Goal: Transaction & Acquisition: Book appointment/travel/reservation

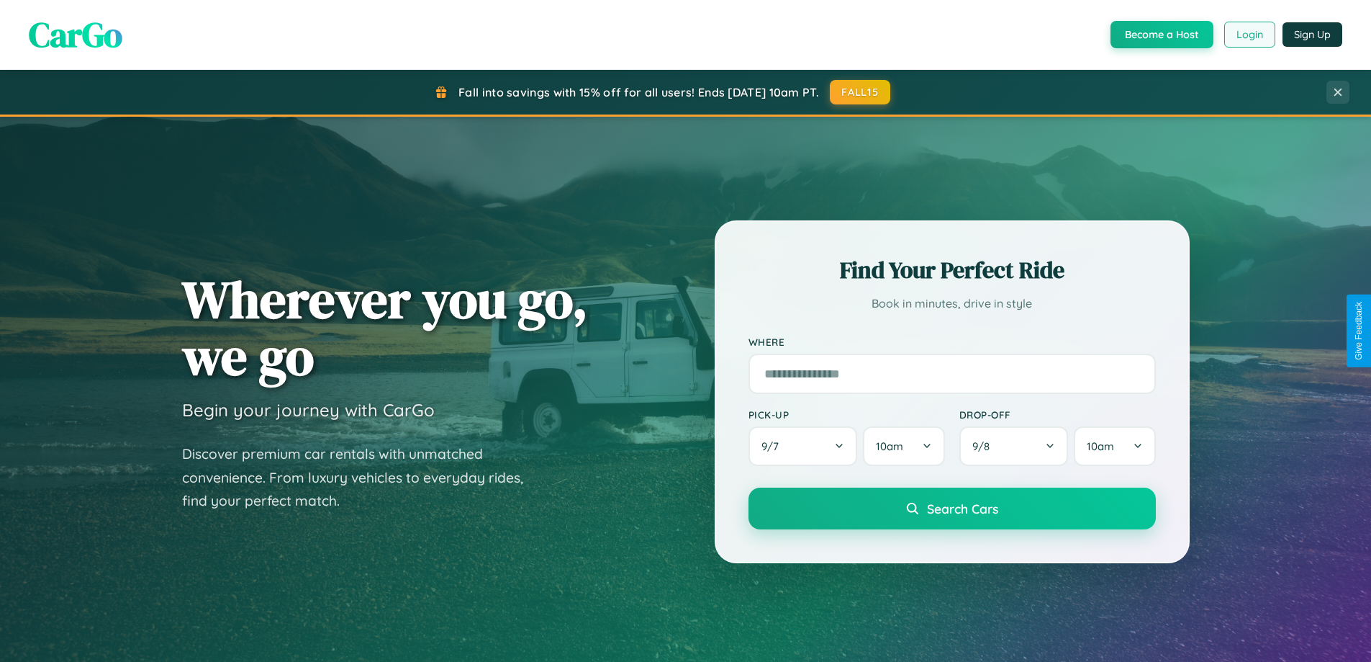
click at [1249, 35] on button "Login" at bounding box center [1250, 35] width 51 height 26
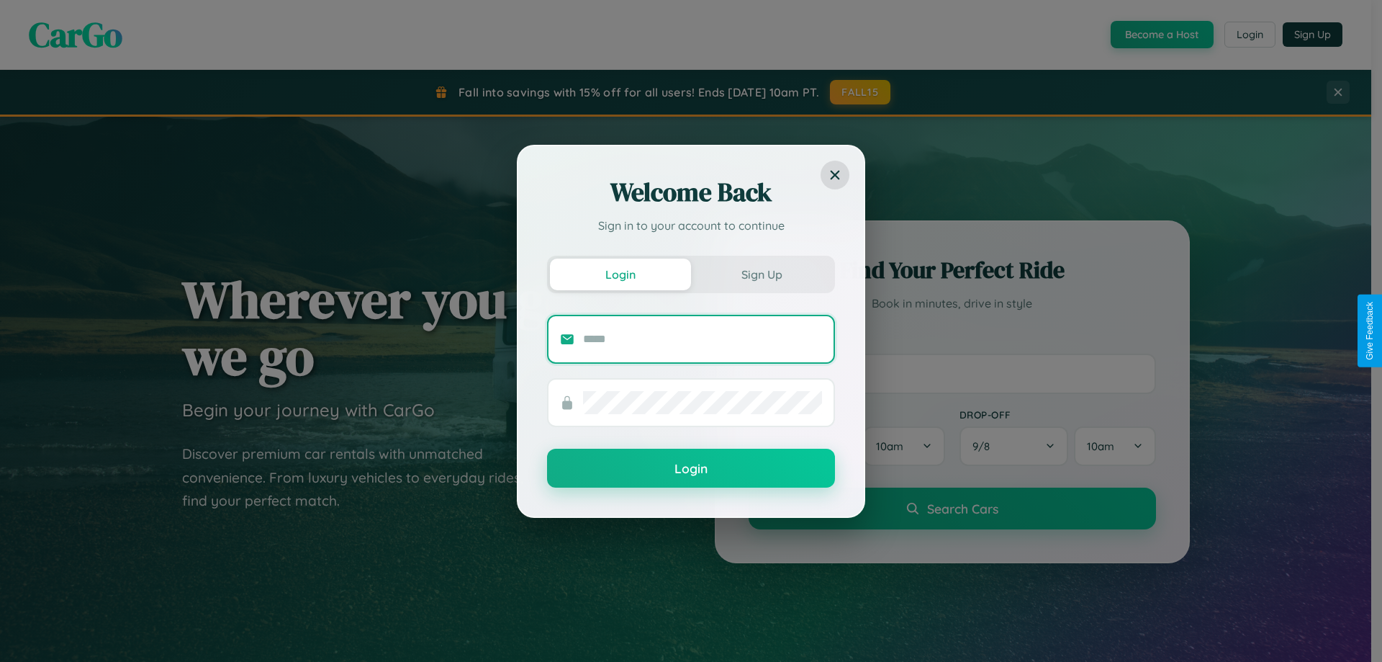
click at [703, 338] on input "text" at bounding box center [702, 339] width 239 height 23
type input "**********"
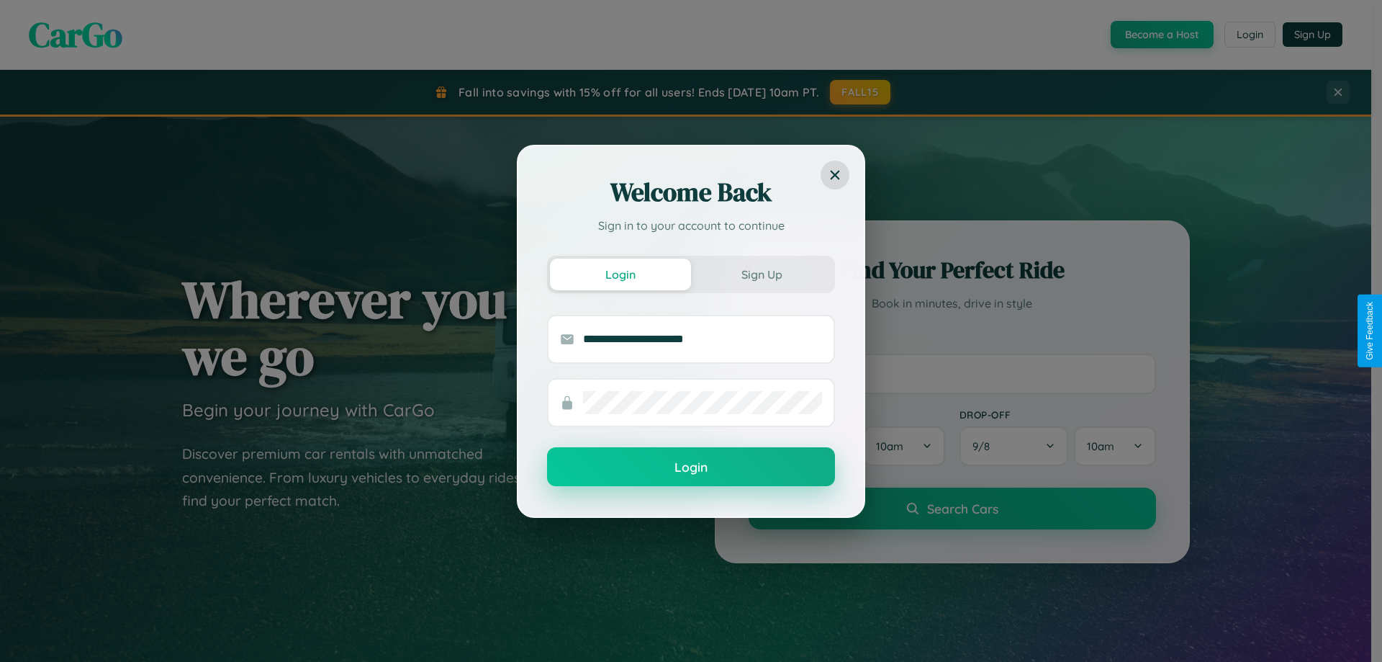
click at [691, 467] on button "Login" at bounding box center [691, 466] width 288 height 39
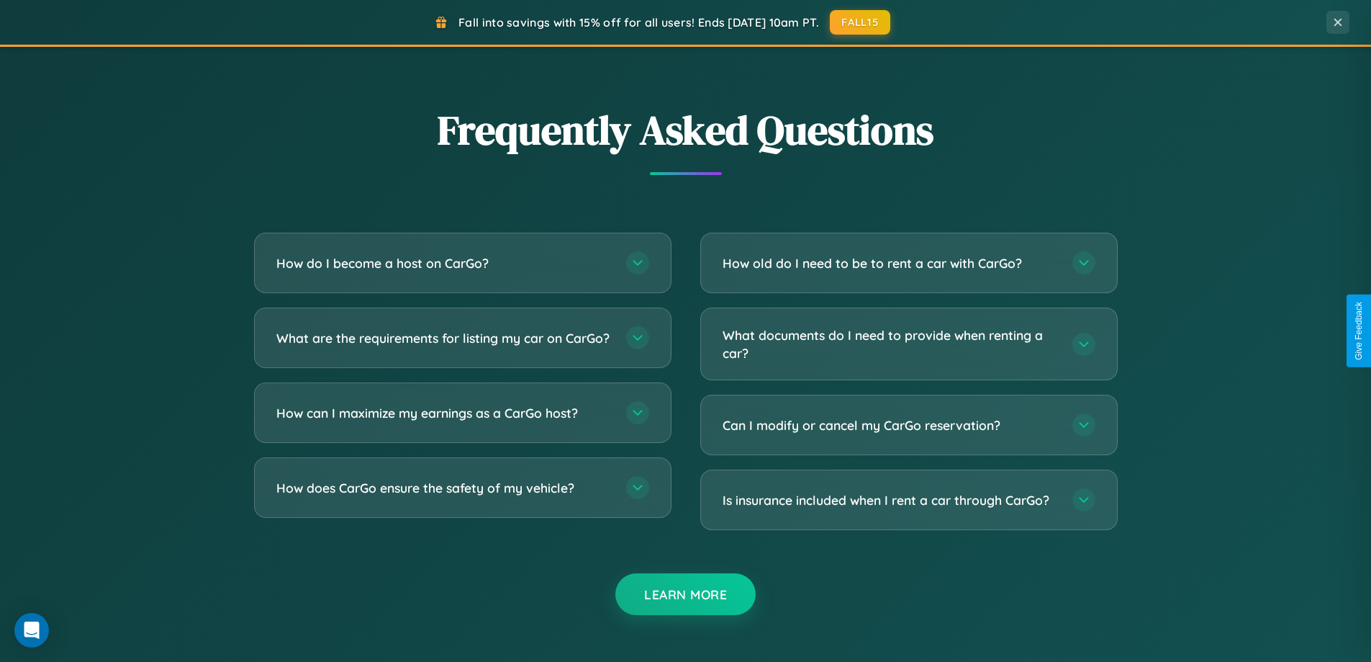
scroll to position [2770, 0]
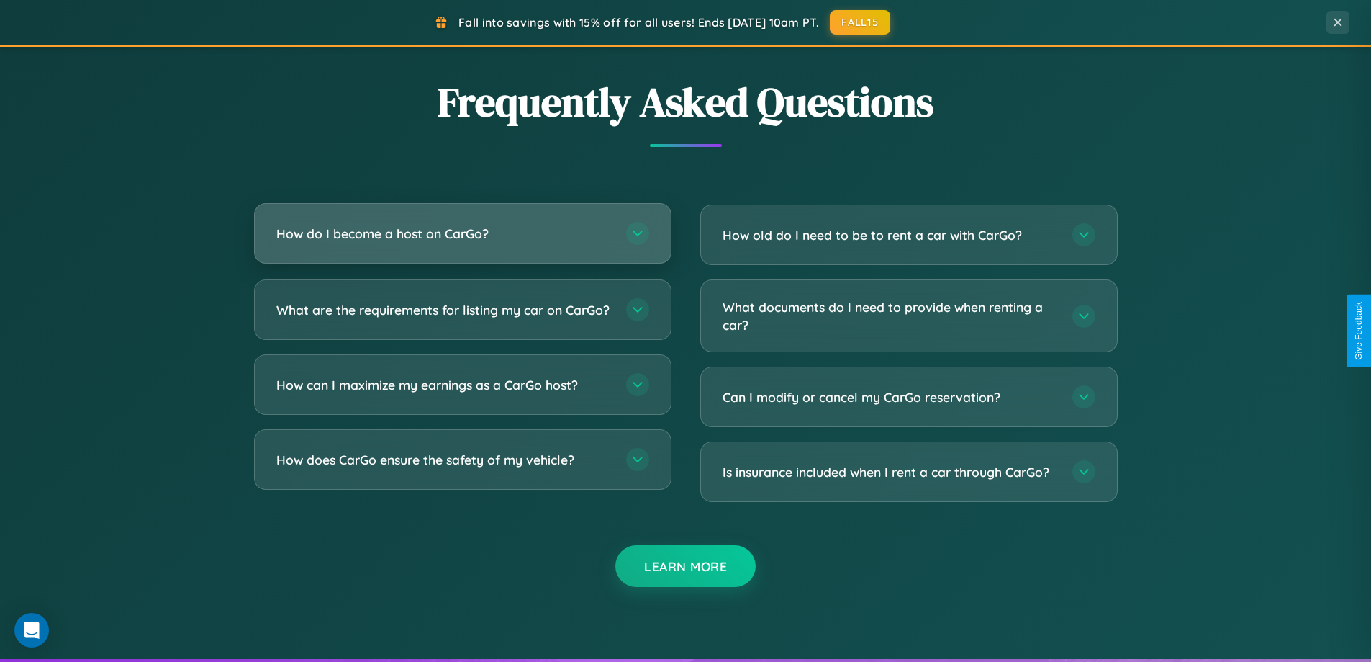
click at [462, 234] on h3 "How do I become a host on CarGo?" at bounding box center [443, 234] width 335 height 18
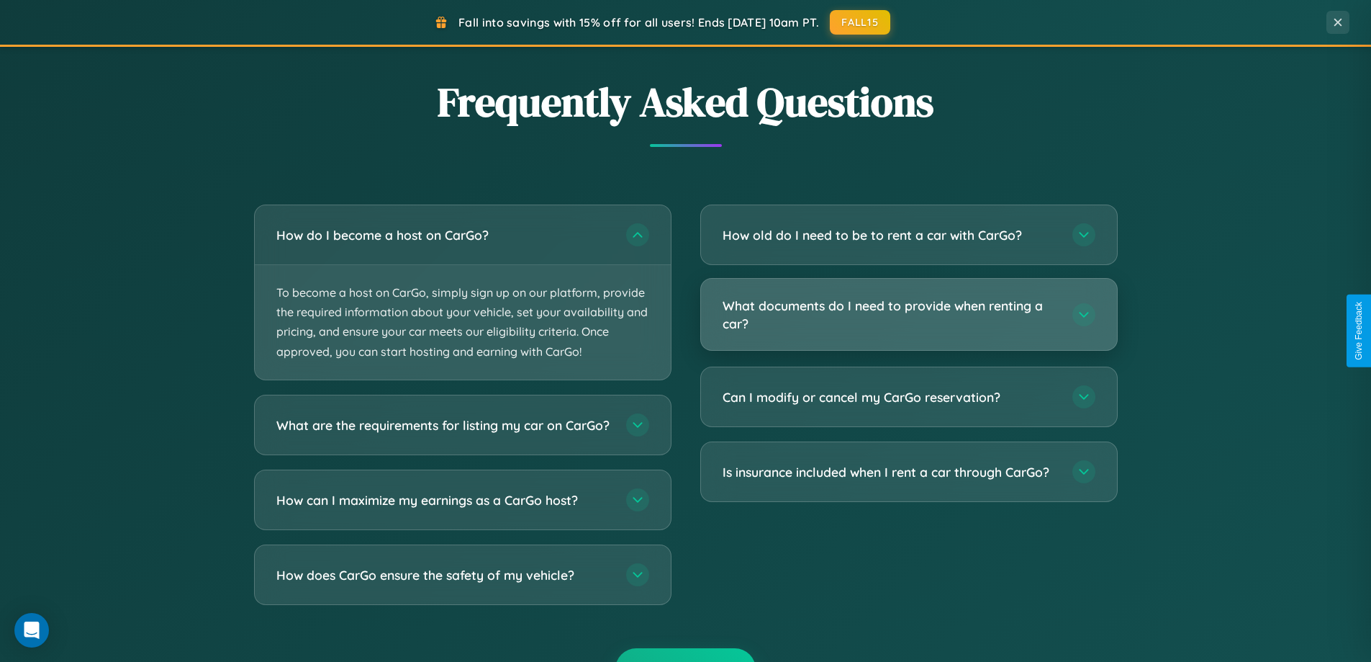
click at [909, 314] on h3 "What documents do I need to provide when renting a car?" at bounding box center [890, 314] width 335 height 35
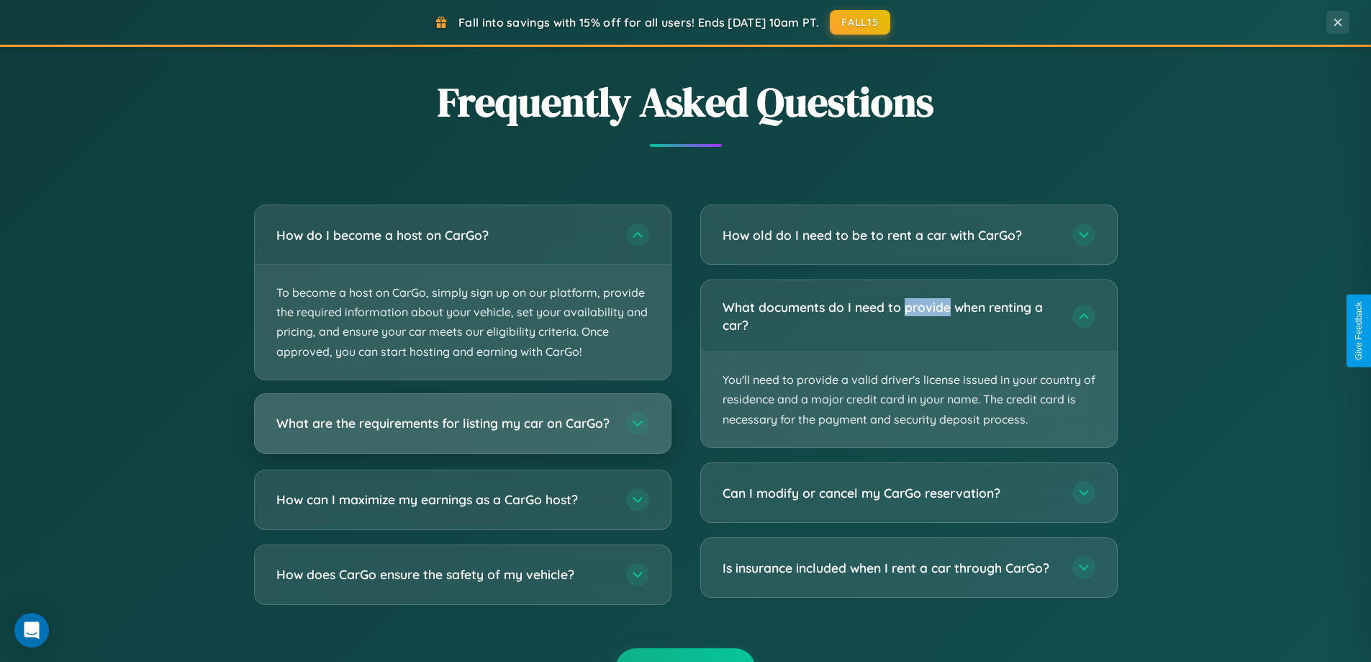
click at [462, 431] on h3 "What are the requirements for listing my car on CarGo?" at bounding box center [443, 423] width 335 height 18
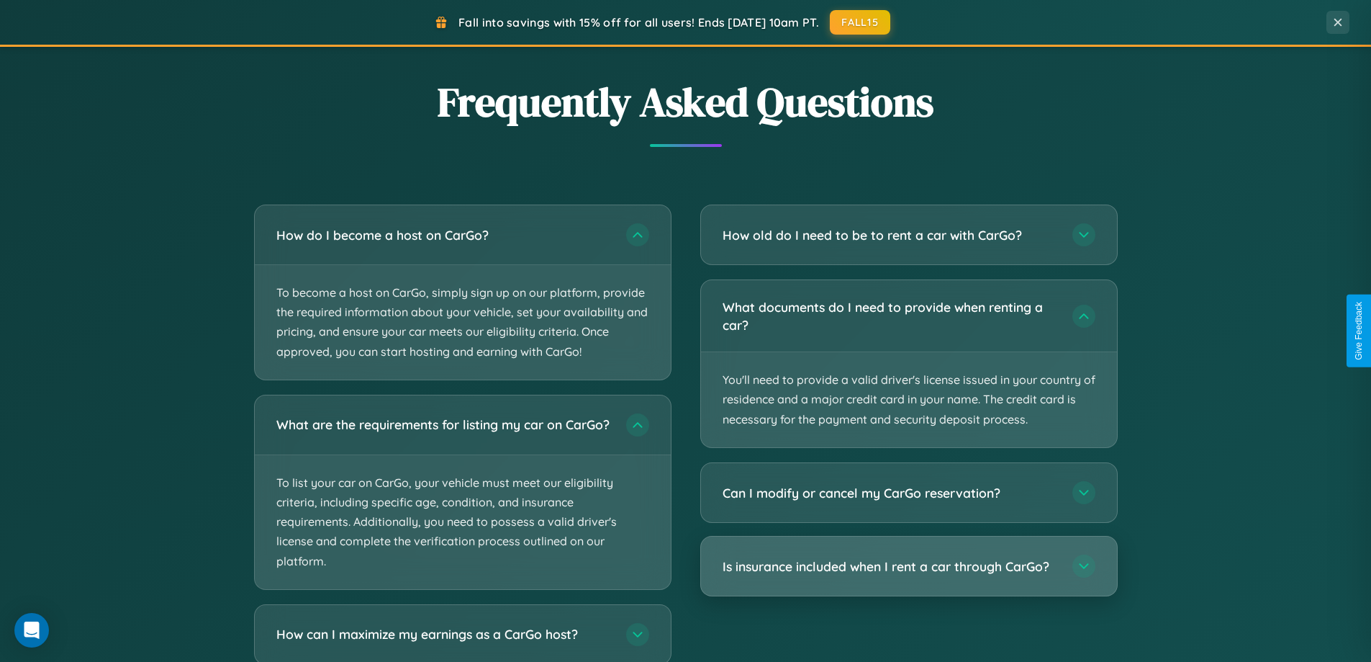
click at [909, 566] on h3 "Is insurance included when I rent a car through CarGo?" at bounding box center [890, 566] width 335 height 18
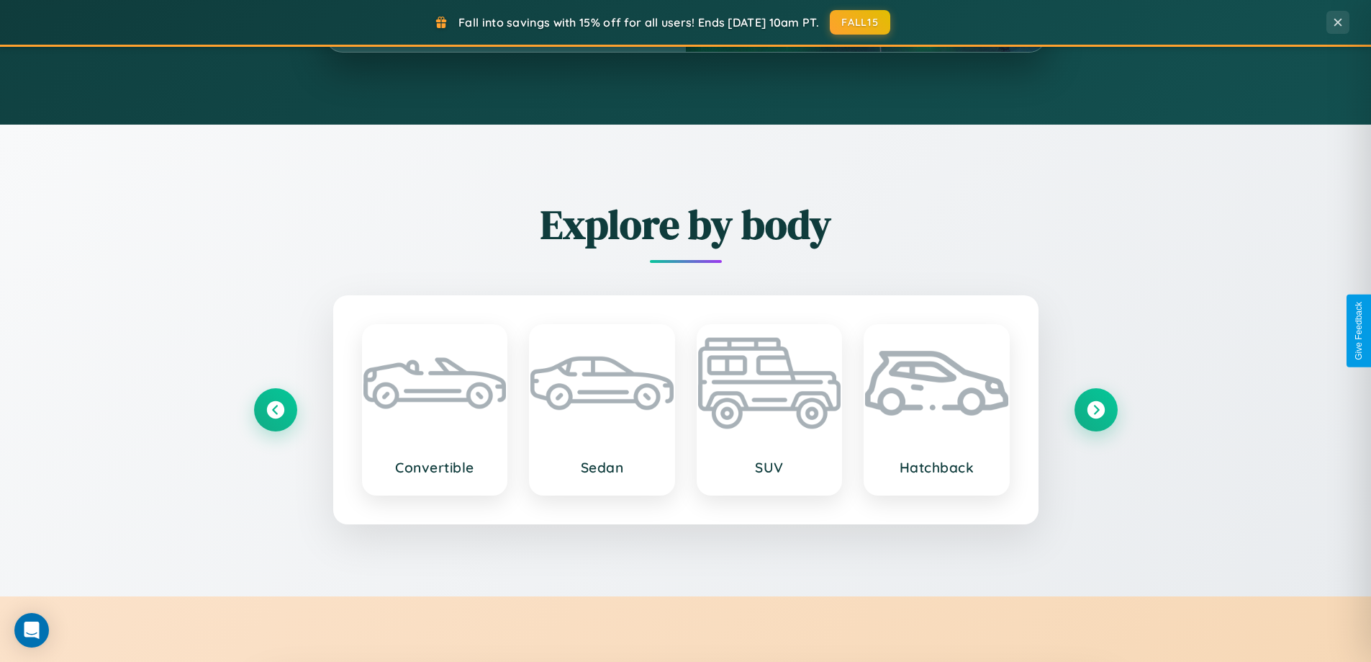
scroll to position [621, 0]
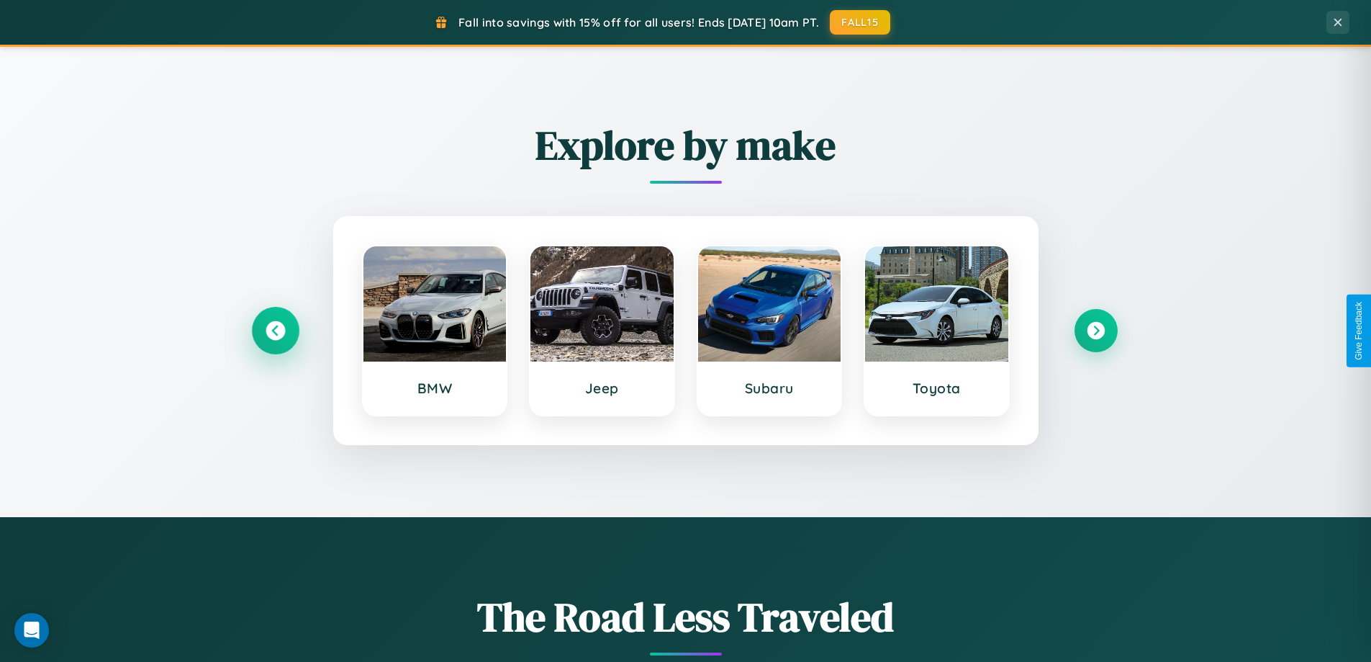
click at [275, 330] on icon at bounding box center [275, 330] width 19 height 19
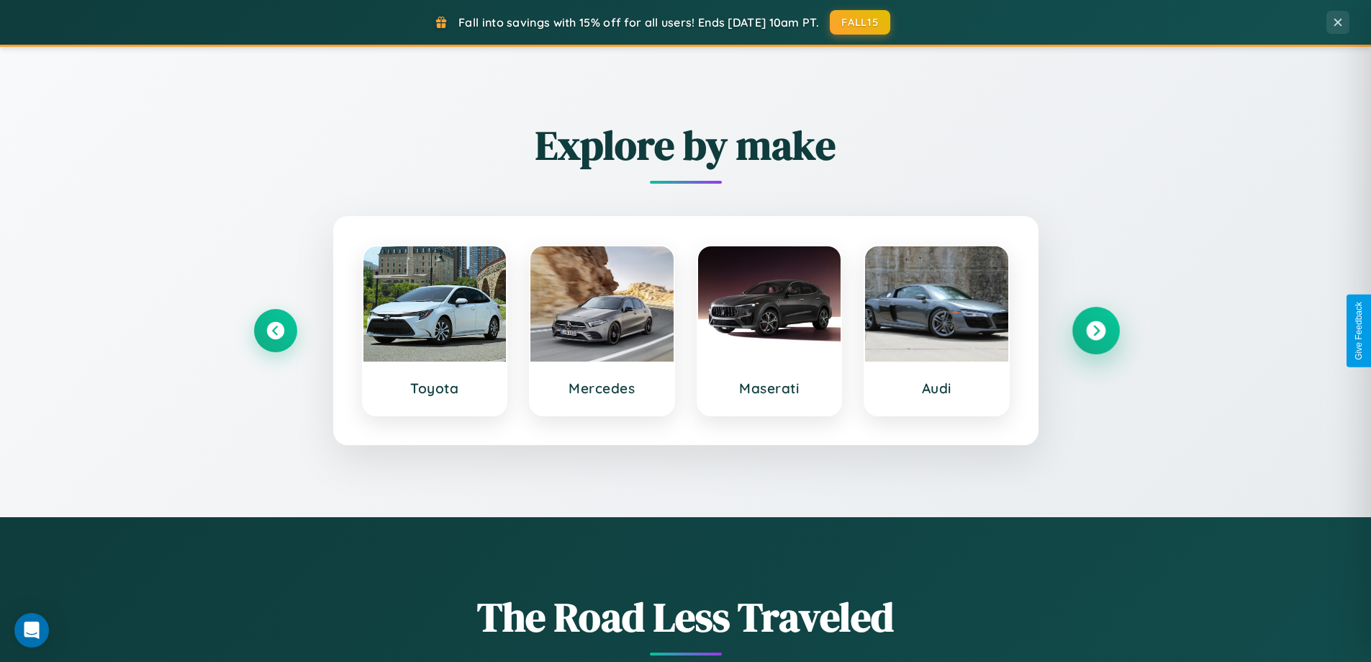
click at [1096, 330] on icon at bounding box center [1095, 330] width 19 height 19
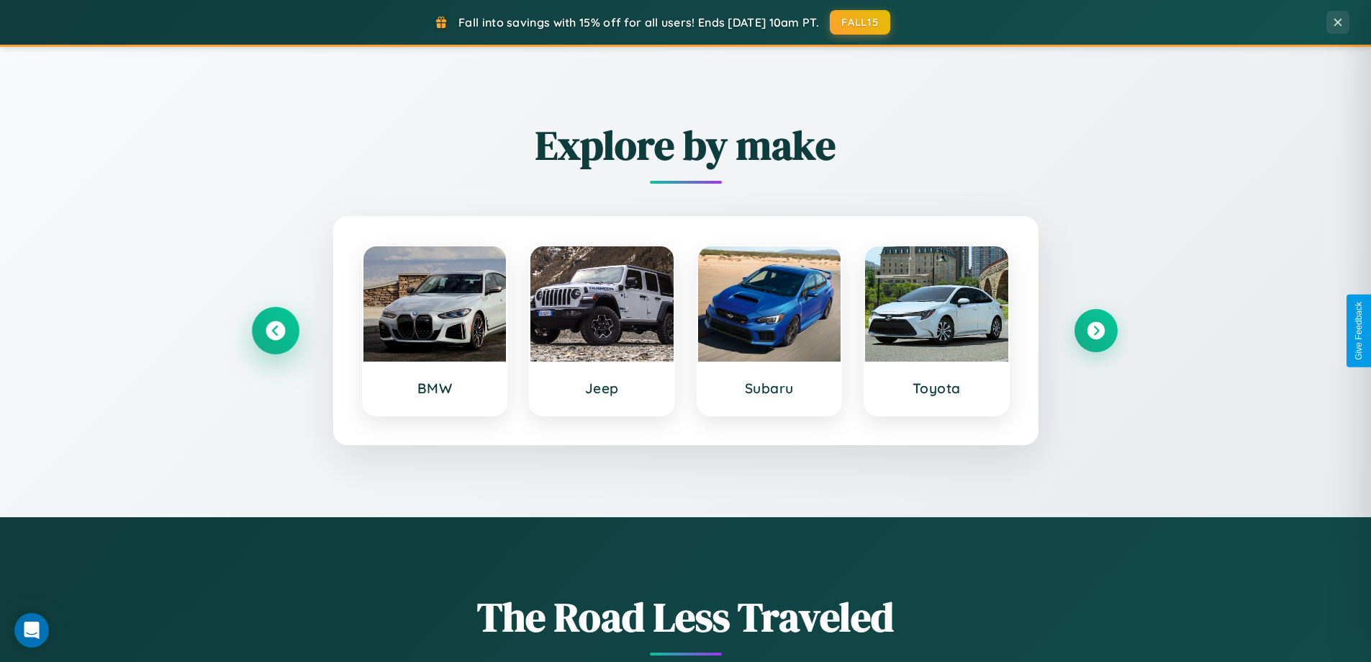
click at [275, 330] on icon at bounding box center [275, 330] width 19 height 19
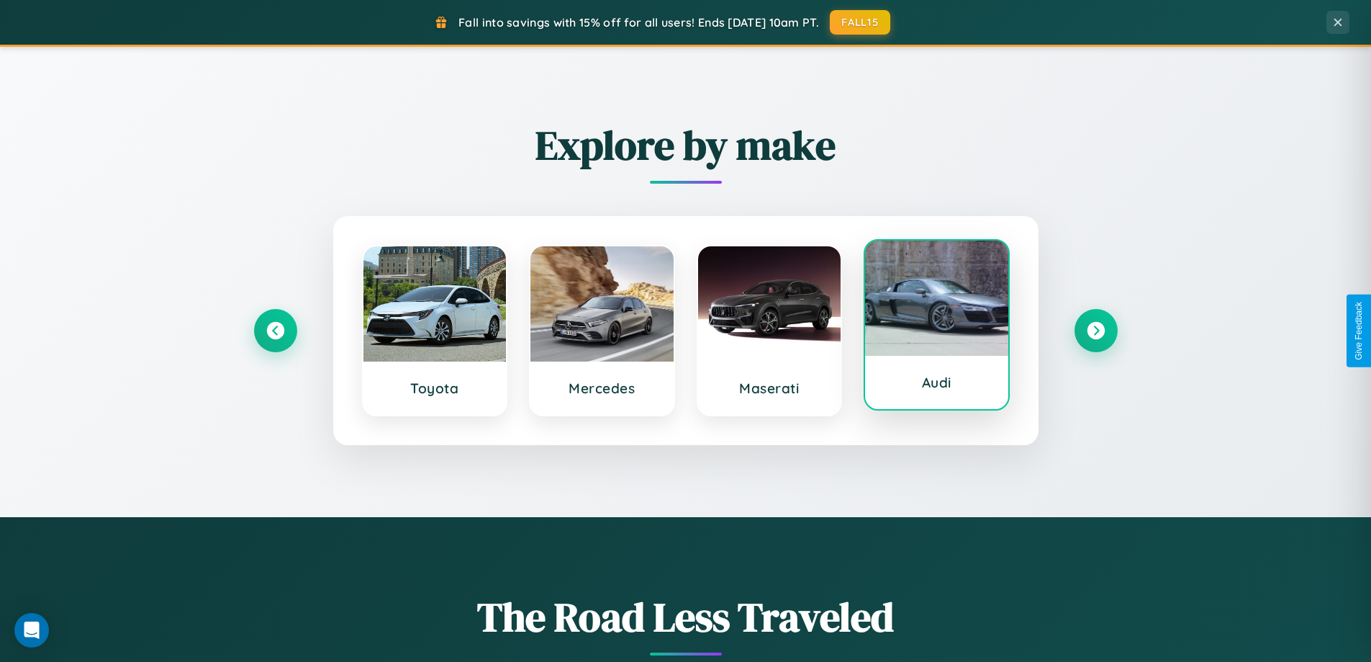
click at [937, 326] on div at bounding box center [936, 297] width 143 height 115
